Goal: Information Seeking & Learning: Learn about a topic

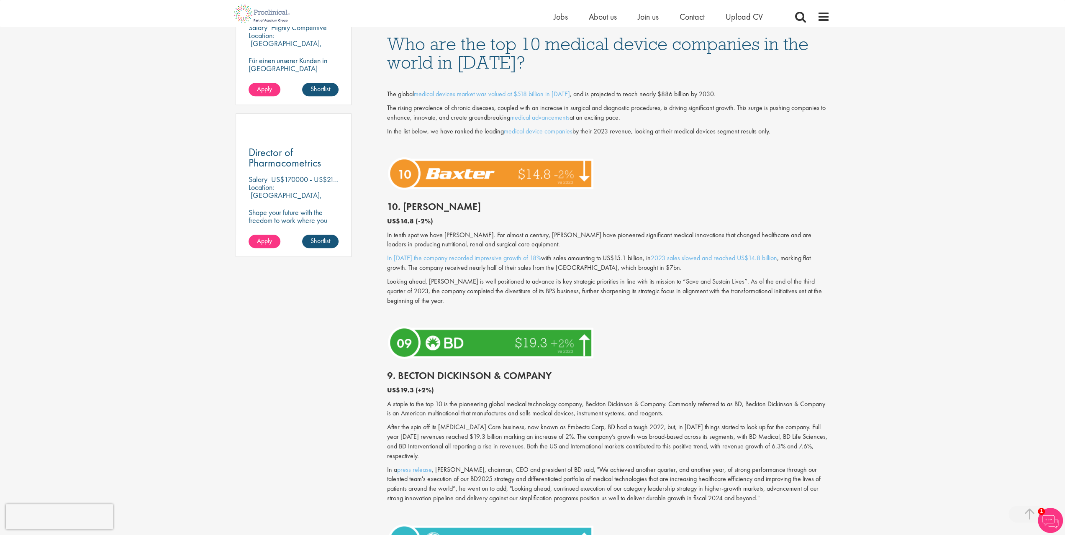
scroll to position [544, 0]
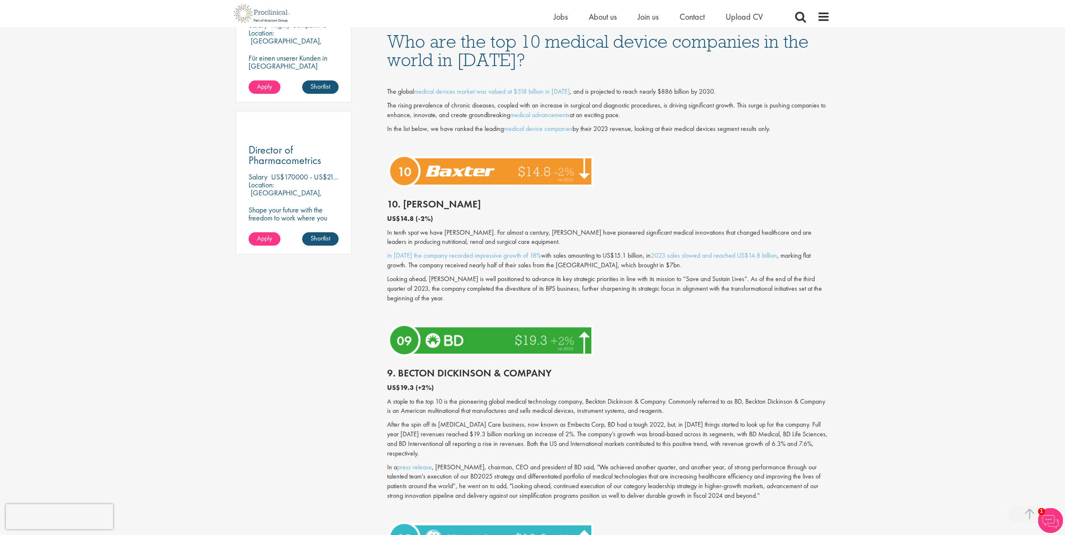
click at [414, 205] on h2 "10. [PERSON_NAME]" at bounding box center [608, 204] width 443 height 11
drag, startPoint x: 398, startPoint y: 377, endPoint x: 546, endPoint y: 373, distance: 147.4
click at [546, 373] on h2 "9. Becton Dickinson & Company" at bounding box center [608, 373] width 443 height 11
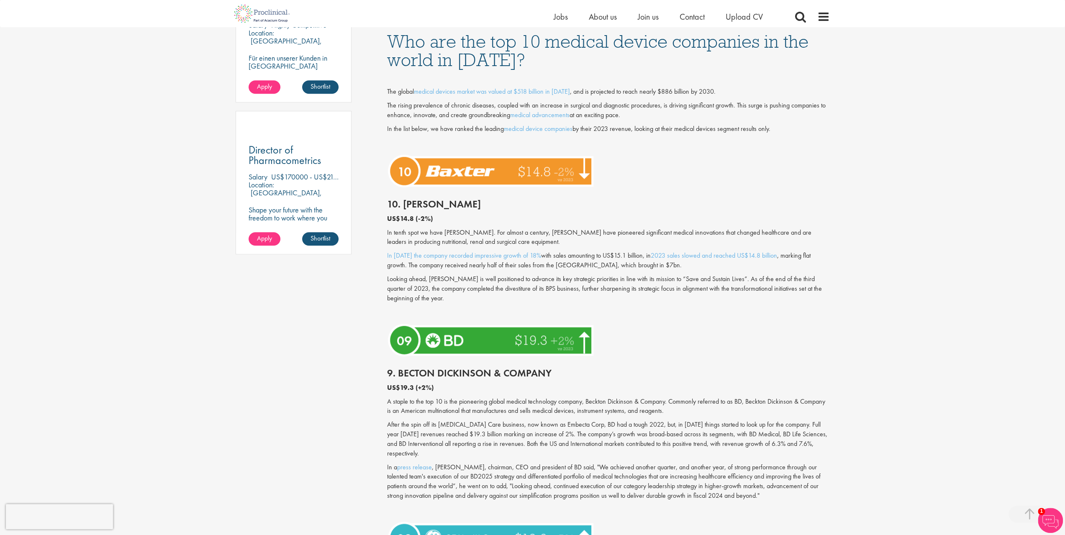
click at [561, 374] on h2 "9. Becton Dickinson & Company" at bounding box center [608, 373] width 443 height 11
drag, startPoint x: 570, startPoint y: 375, endPoint x: 399, endPoint y: 375, distance: 170.8
click at [399, 375] on h2 "9. Becton Dickinson & Company" at bounding box center [608, 373] width 443 height 11
click at [580, 424] on p "After the spin off its [MEDICAL_DATA] Care business, now known as Embecta Corp,…" at bounding box center [608, 439] width 443 height 38
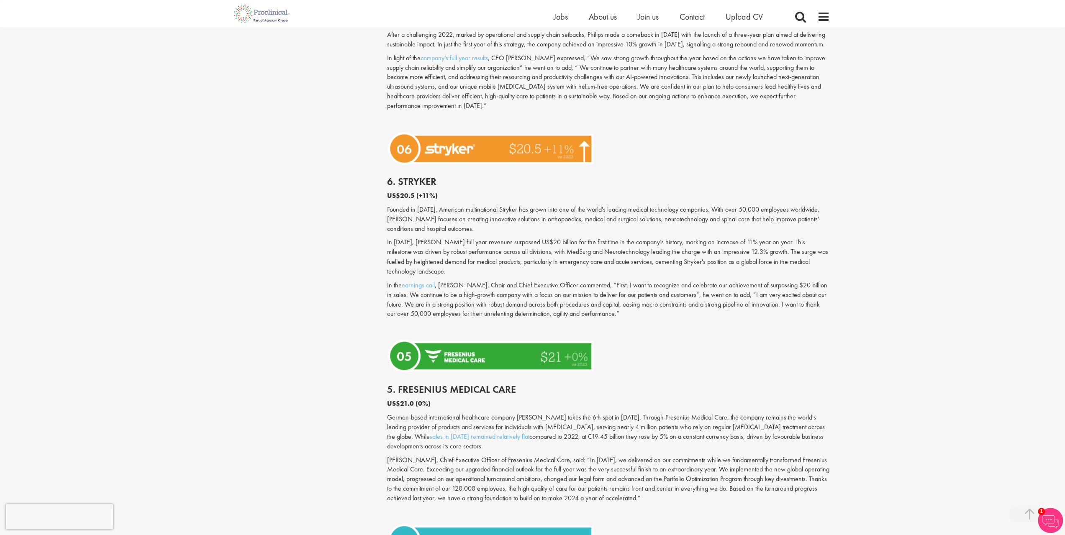
scroll to position [1214, 0]
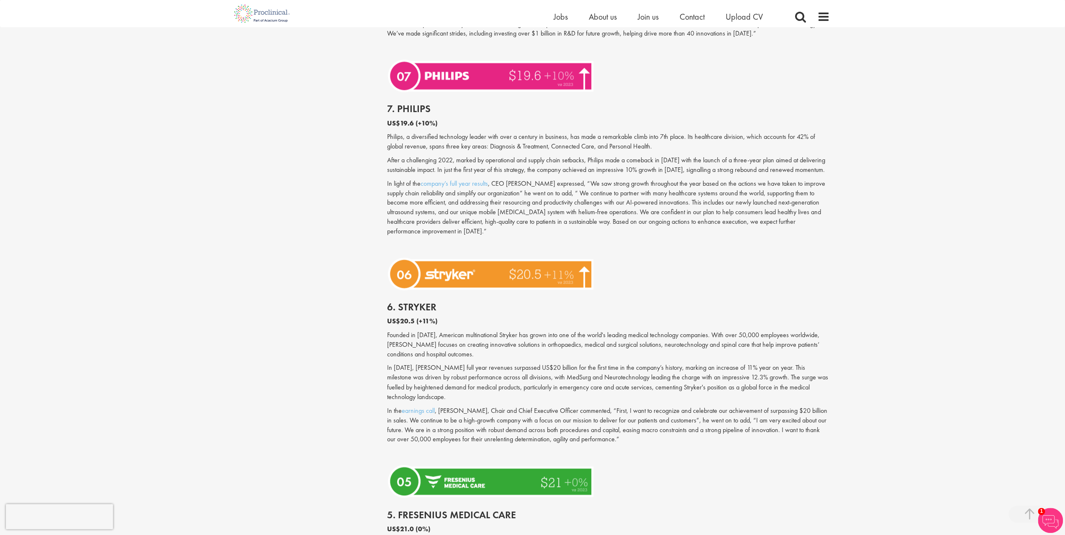
click at [413, 111] on h2 "7. Philips" at bounding box center [608, 108] width 443 height 11
click at [419, 302] on h2 "6. Stryker" at bounding box center [608, 307] width 443 height 11
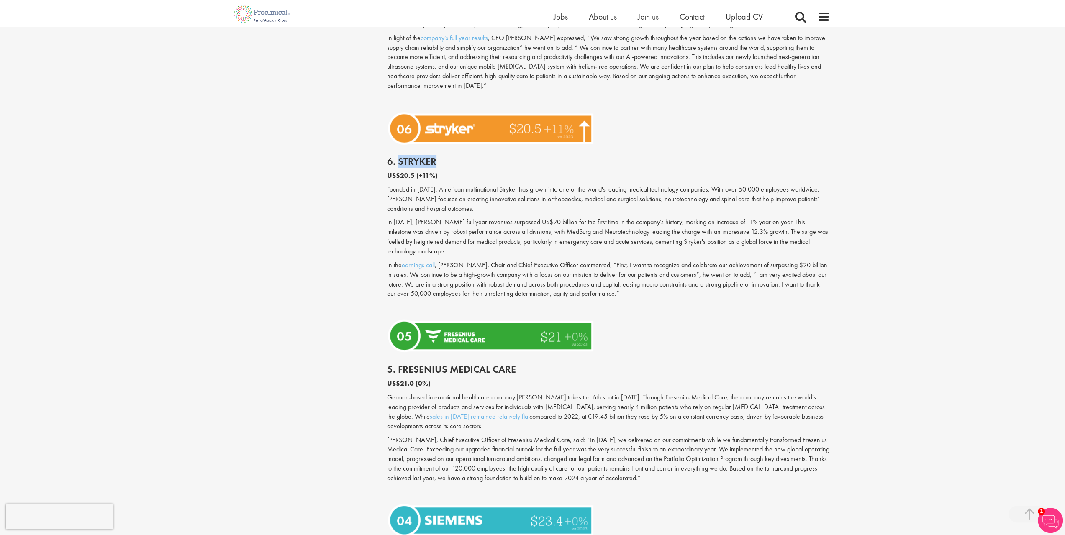
scroll to position [1381, 0]
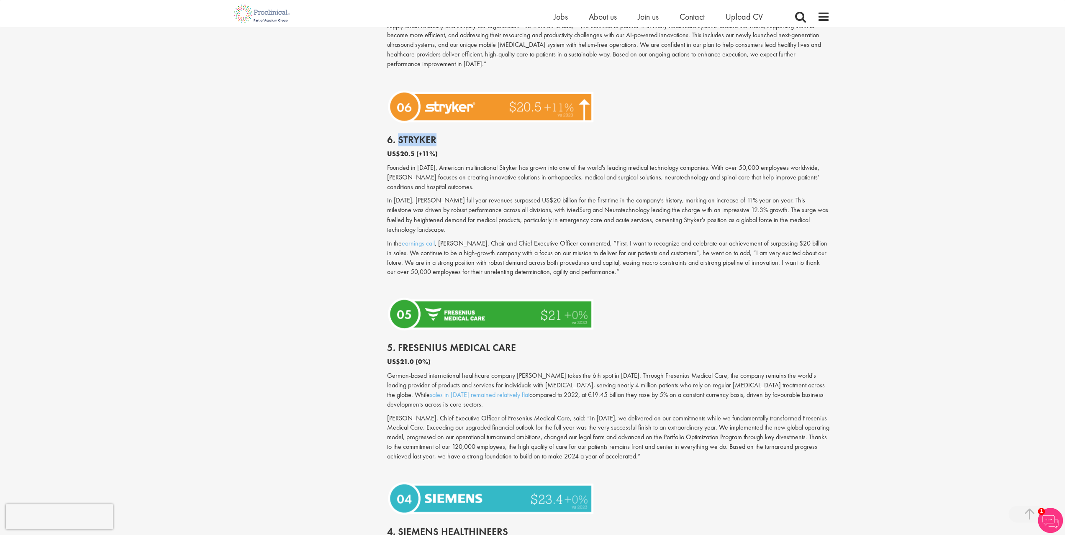
click at [410, 342] on h2 "5. Fresenius Medical Care" at bounding box center [608, 347] width 443 height 11
drag, startPoint x: 396, startPoint y: 329, endPoint x: 519, endPoint y: 330, distance: 123.5
click at [519, 342] on h2 "5. Fresenius Medical Care" at bounding box center [608, 347] width 443 height 11
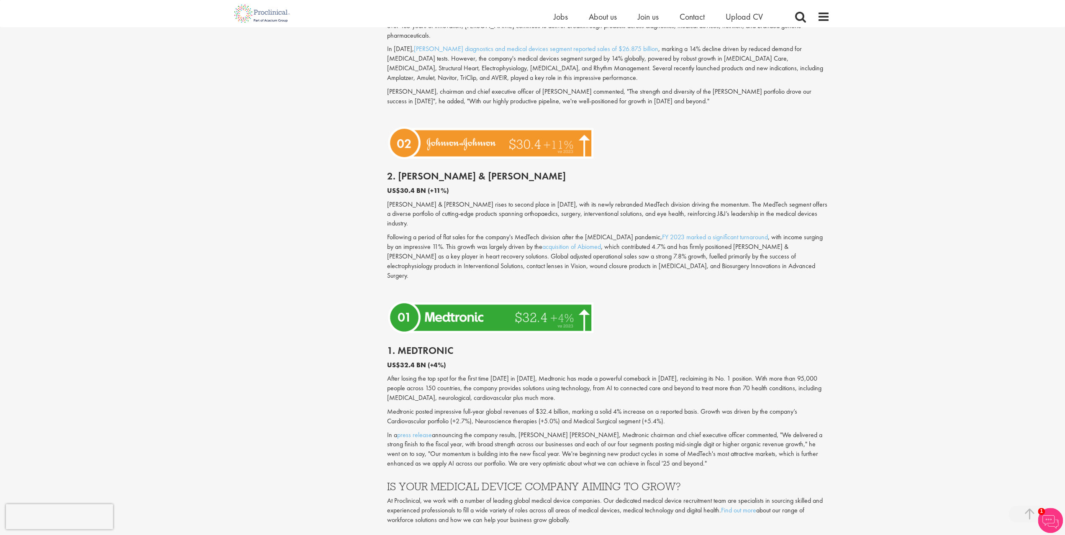
scroll to position [2093, 0]
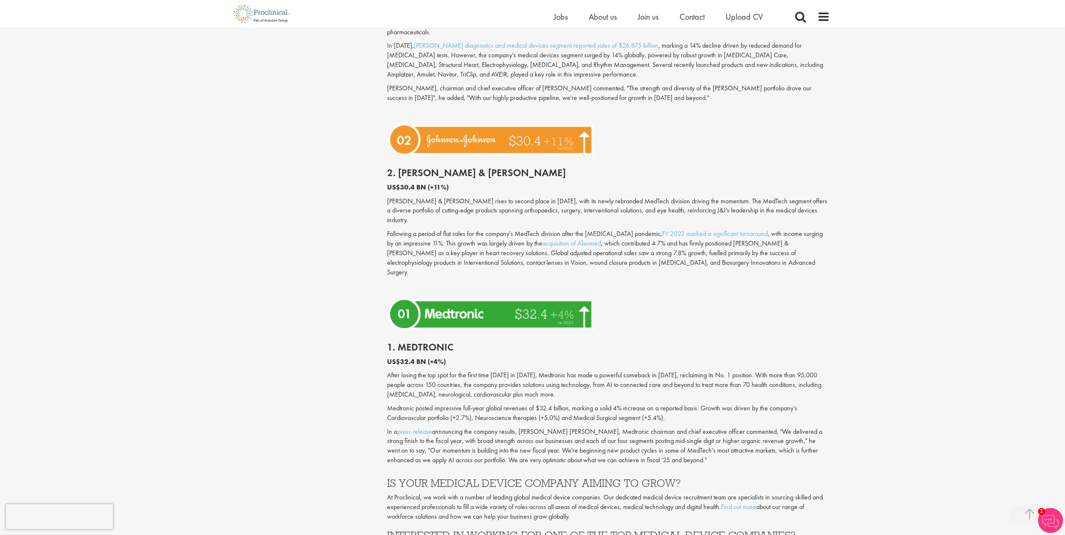
click at [634, 343] on div "1. Medtronic US$32.4 BN (+4%) After losing the top spot for the first time [DAT…" at bounding box center [608, 402] width 455 height 136
click at [408, 342] on h2 "1. Medtronic" at bounding box center [608, 347] width 443 height 11
click at [808, 404] on p "Medtronic posted impressive full-year global revenues of $32.4 billion, marking…" at bounding box center [608, 413] width 443 height 19
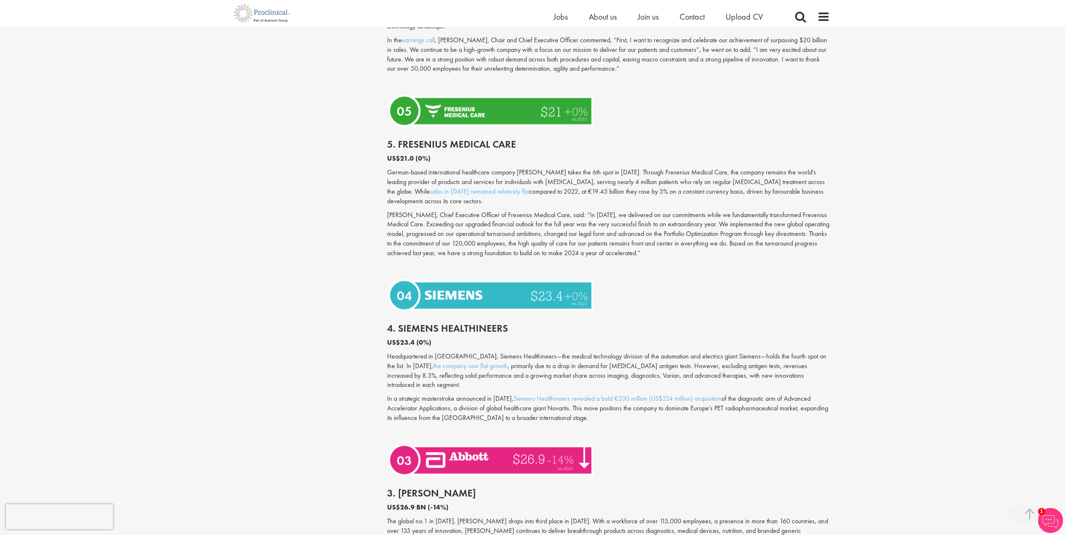
scroll to position [1590, 0]
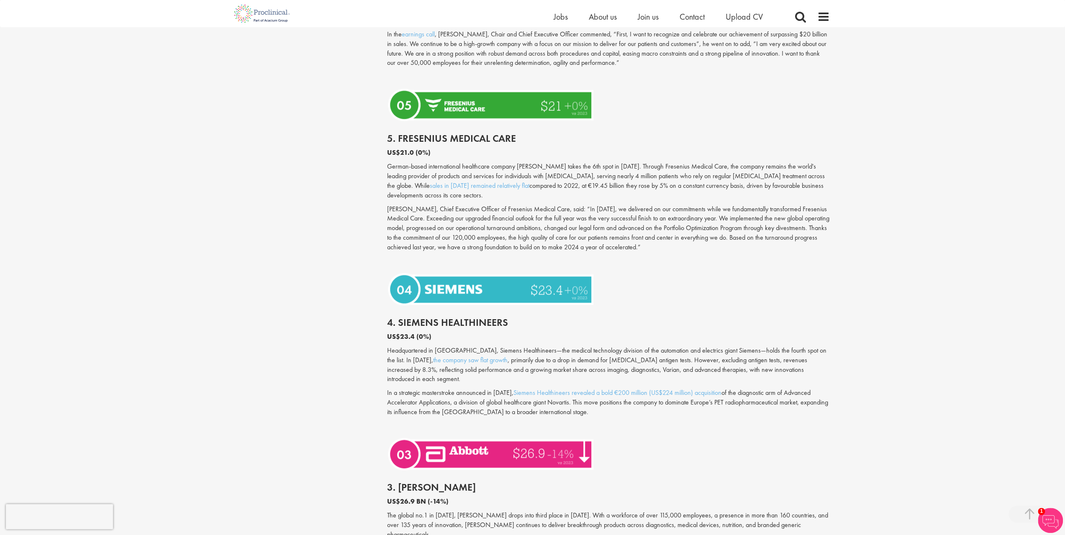
click at [414, 308] on div "4. Siemens Healthineers US$23.4 (0%) Headquartered in [GEOGRAPHIC_DATA], Siemen…" at bounding box center [608, 371] width 455 height 126
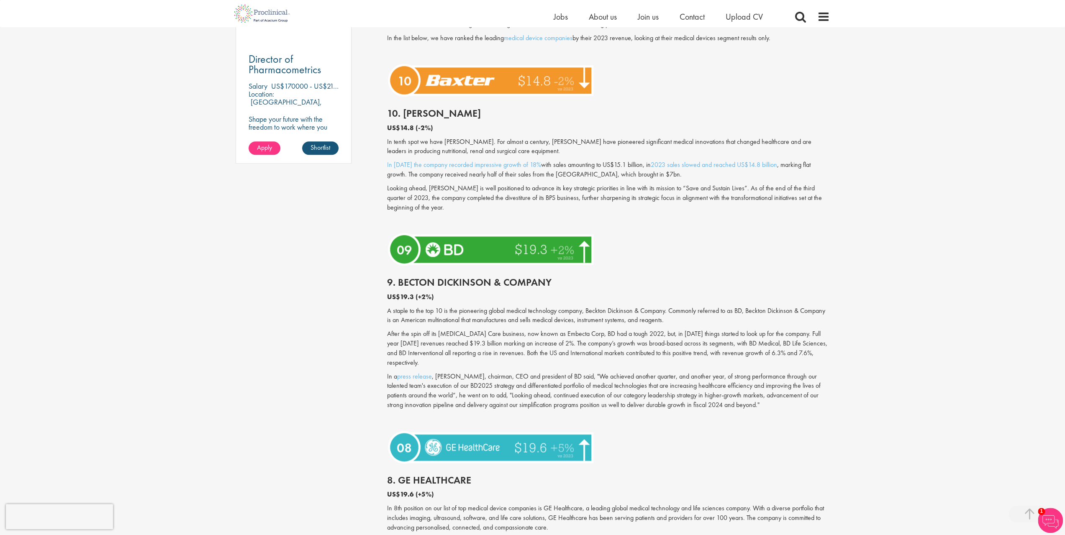
scroll to position [628, 0]
